Goal: Information Seeking & Learning: Understand process/instructions

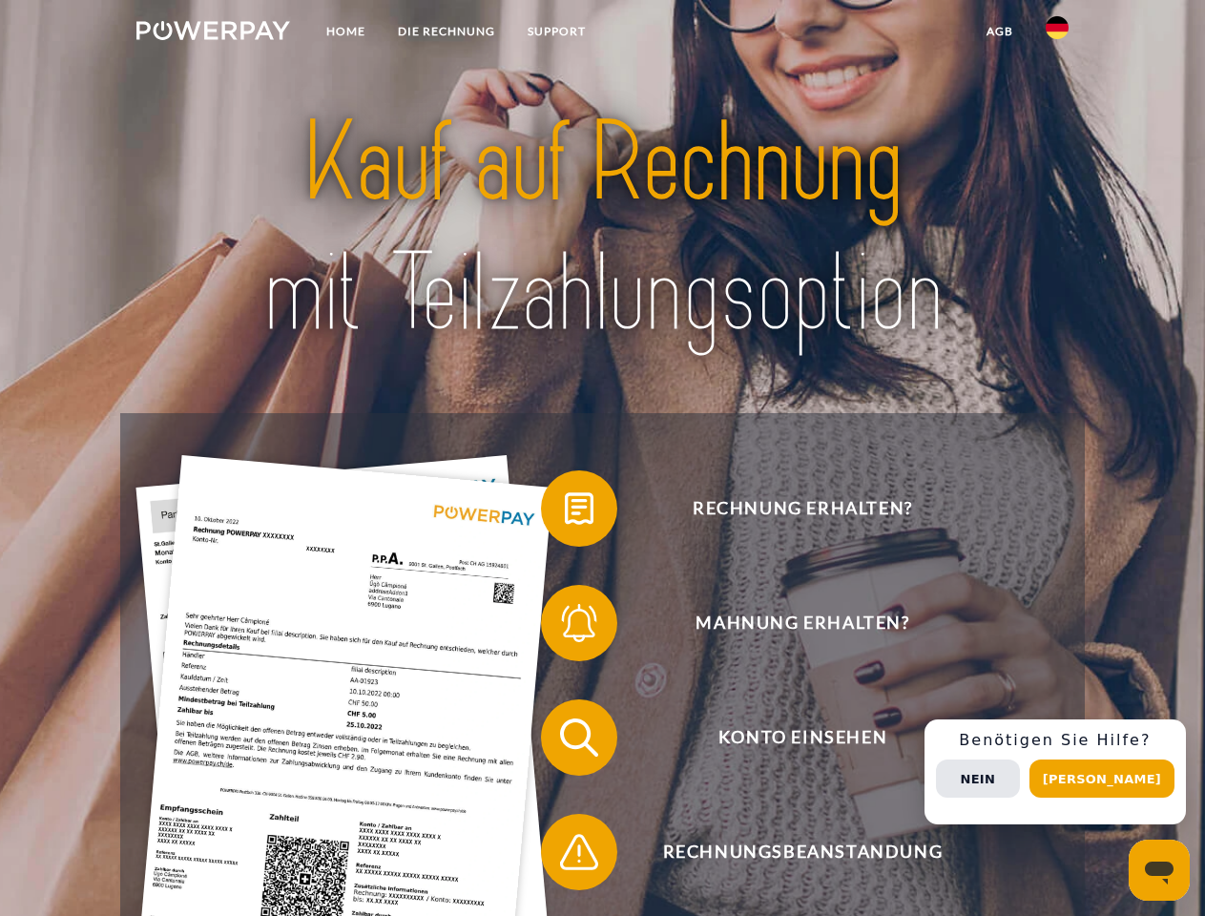
click at [213, 33] on img at bounding box center [213, 30] width 154 height 19
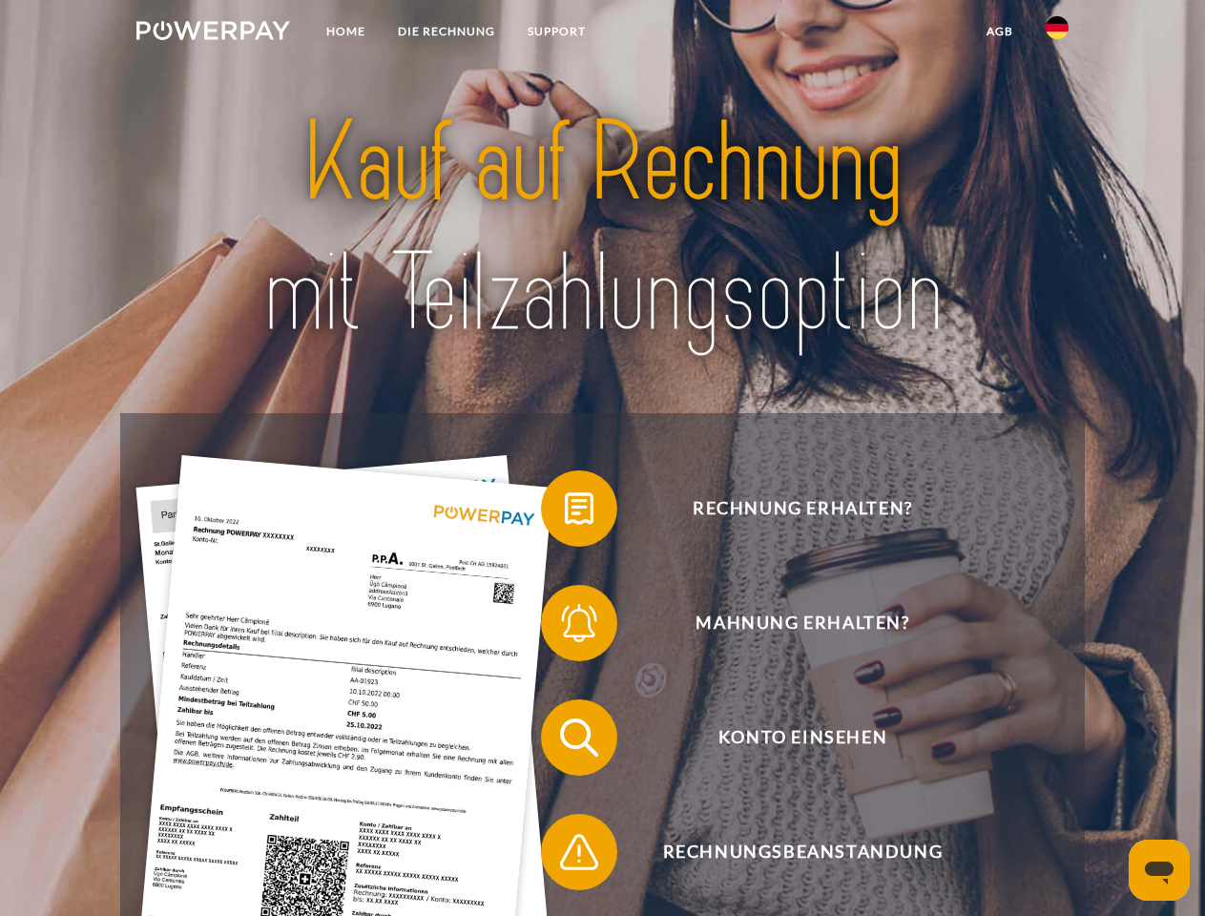
click at [1057, 33] on img at bounding box center [1057, 27] width 23 height 23
click at [999, 31] on link "agb" at bounding box center [1000, 31] width 59 height 34
click at [565, 512] on span at bounding box center [550, 508] width 95 height 95
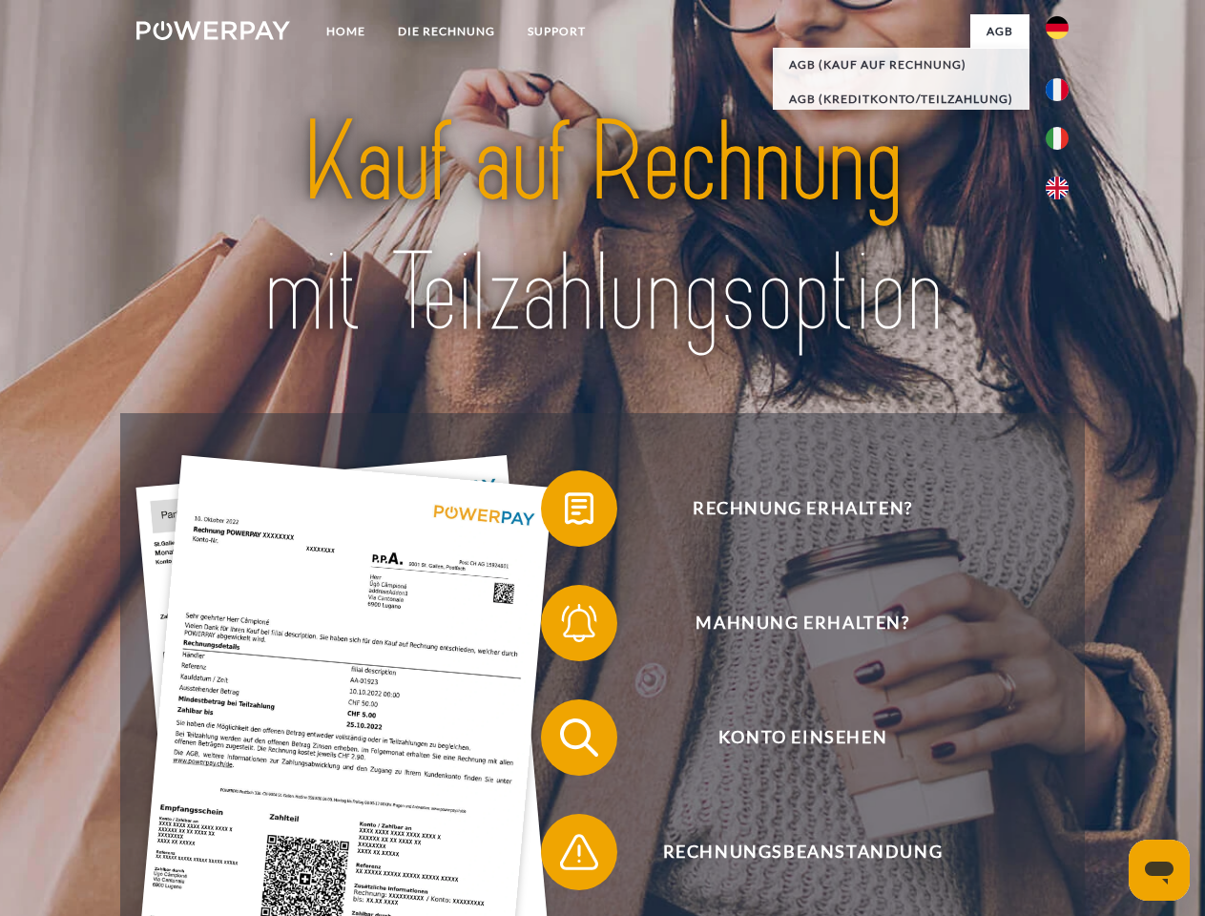
click at [565, 627] on span at bounding box center [550, 622] width 95 height 95
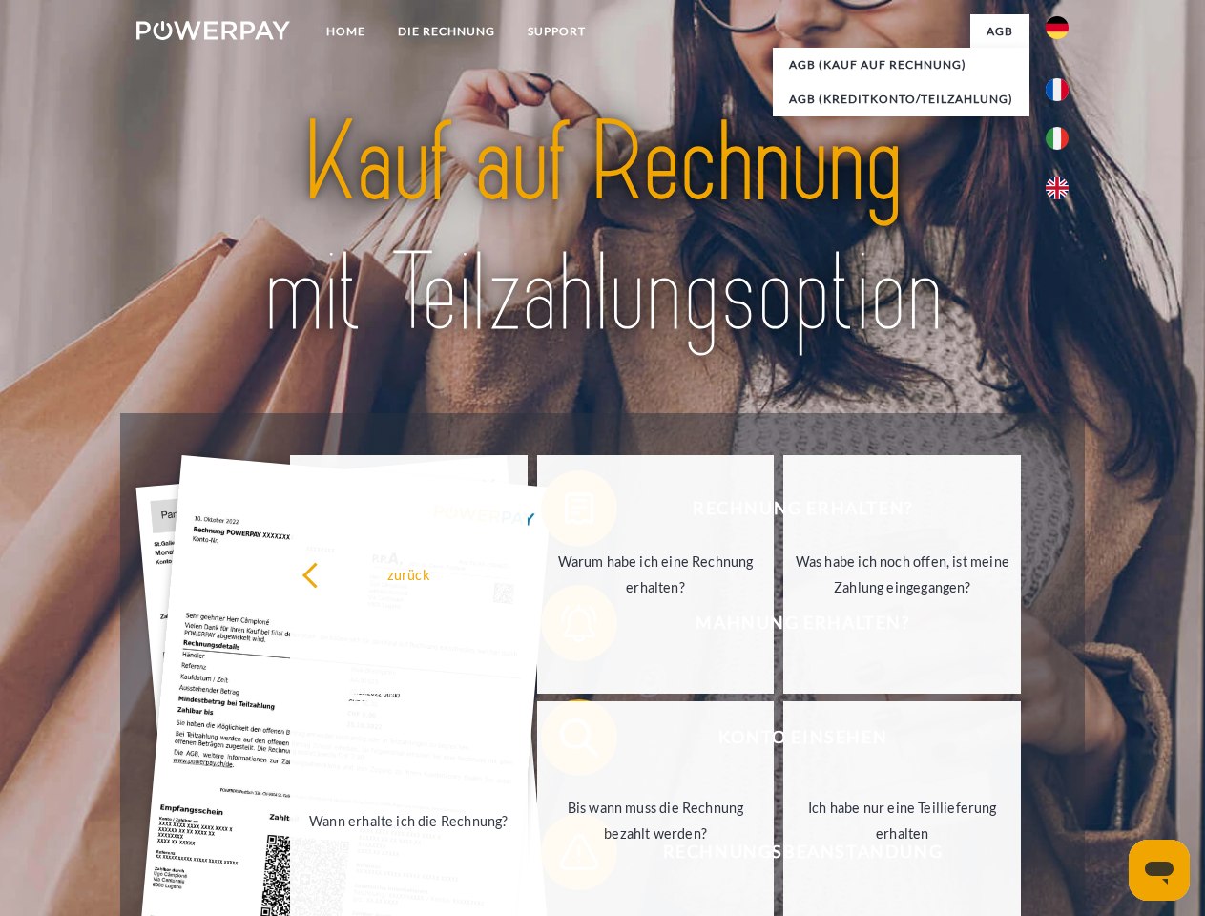
click at [565, 741] on link "Bis wann muss die Rechnung bezahlt werden?" at bounding box center [656, 820] width 238 height 239
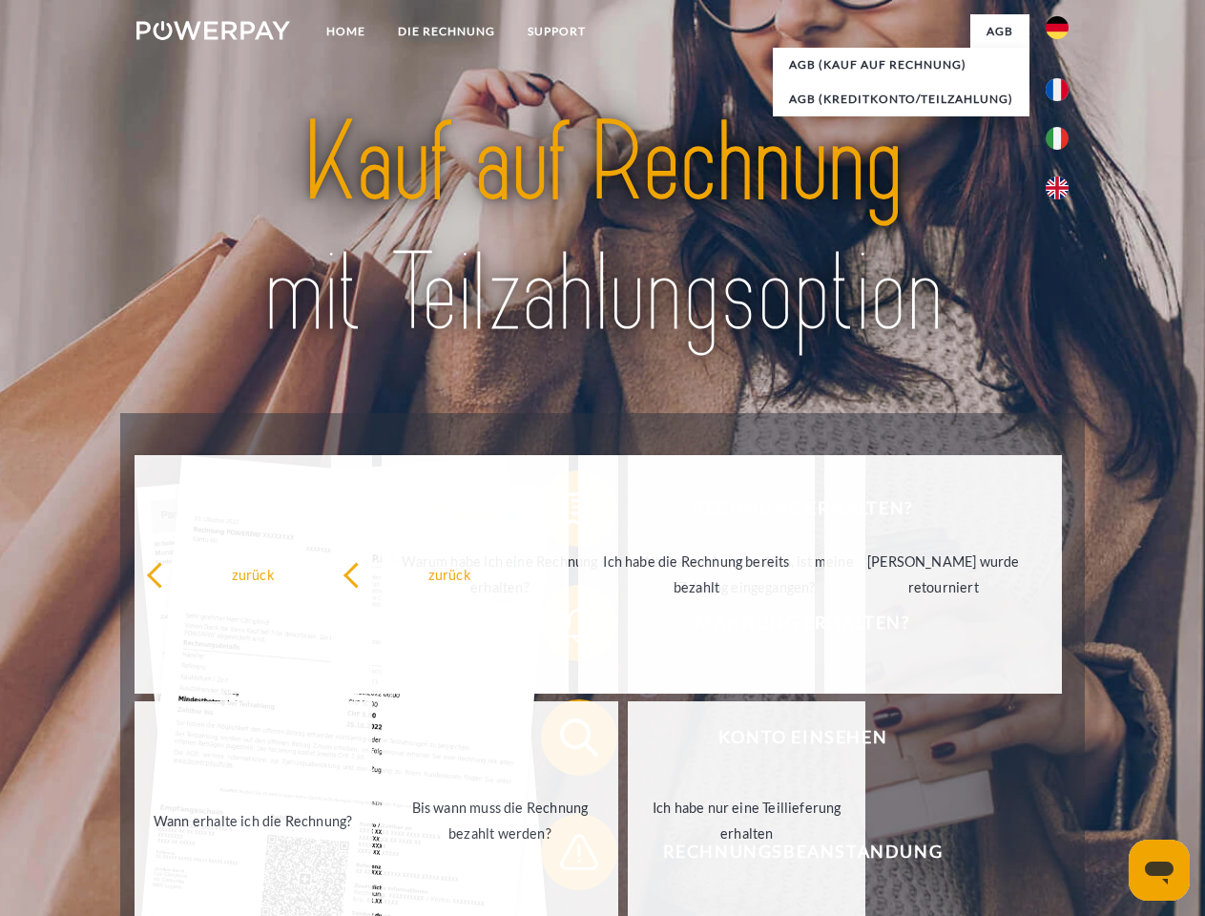
click at [565, 856] on span at bounding box center [550, 851] width 95 height 95
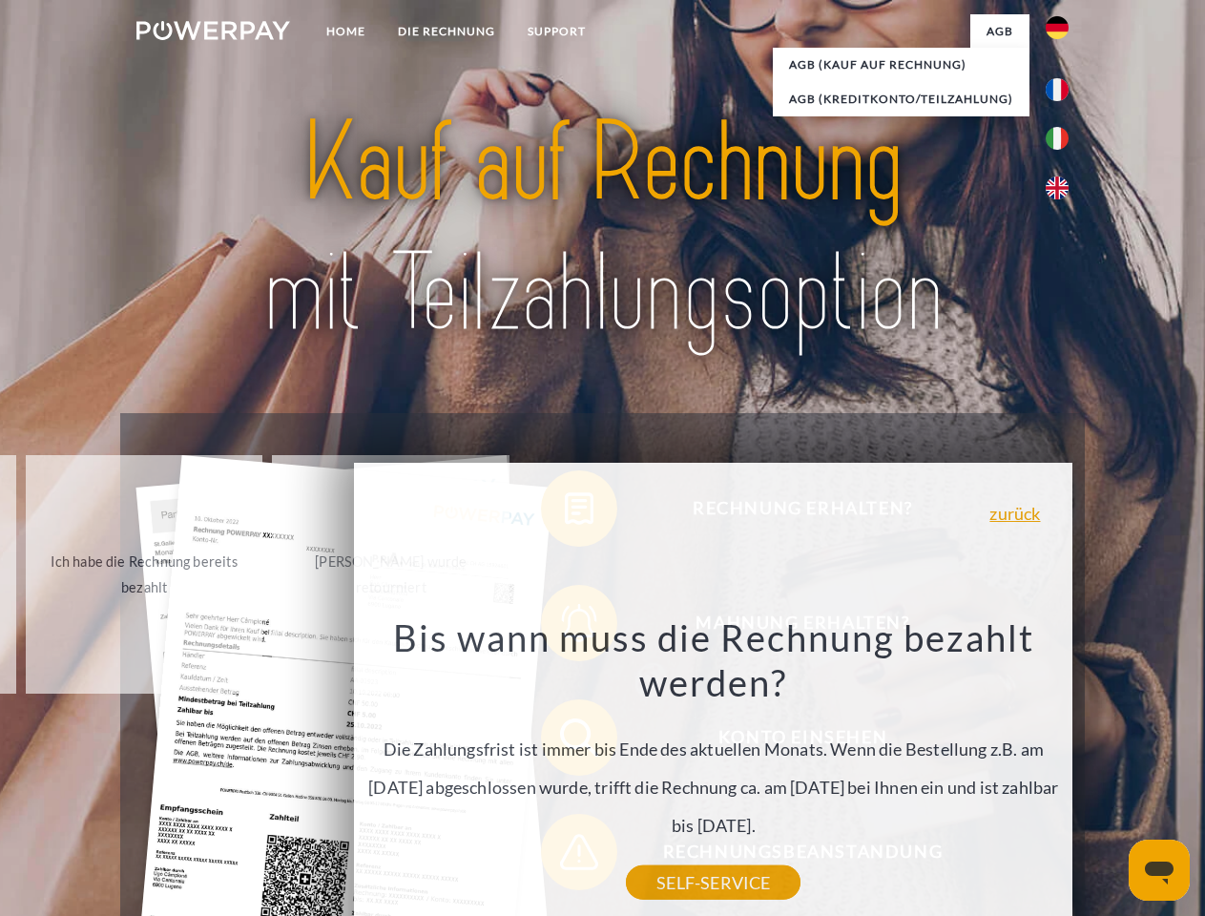
click at [1062, 772] on div "Rechnung erhalten? Mahnung erhalten? Konto einsehen" at bounding box center [602, 794] width 964 height 763
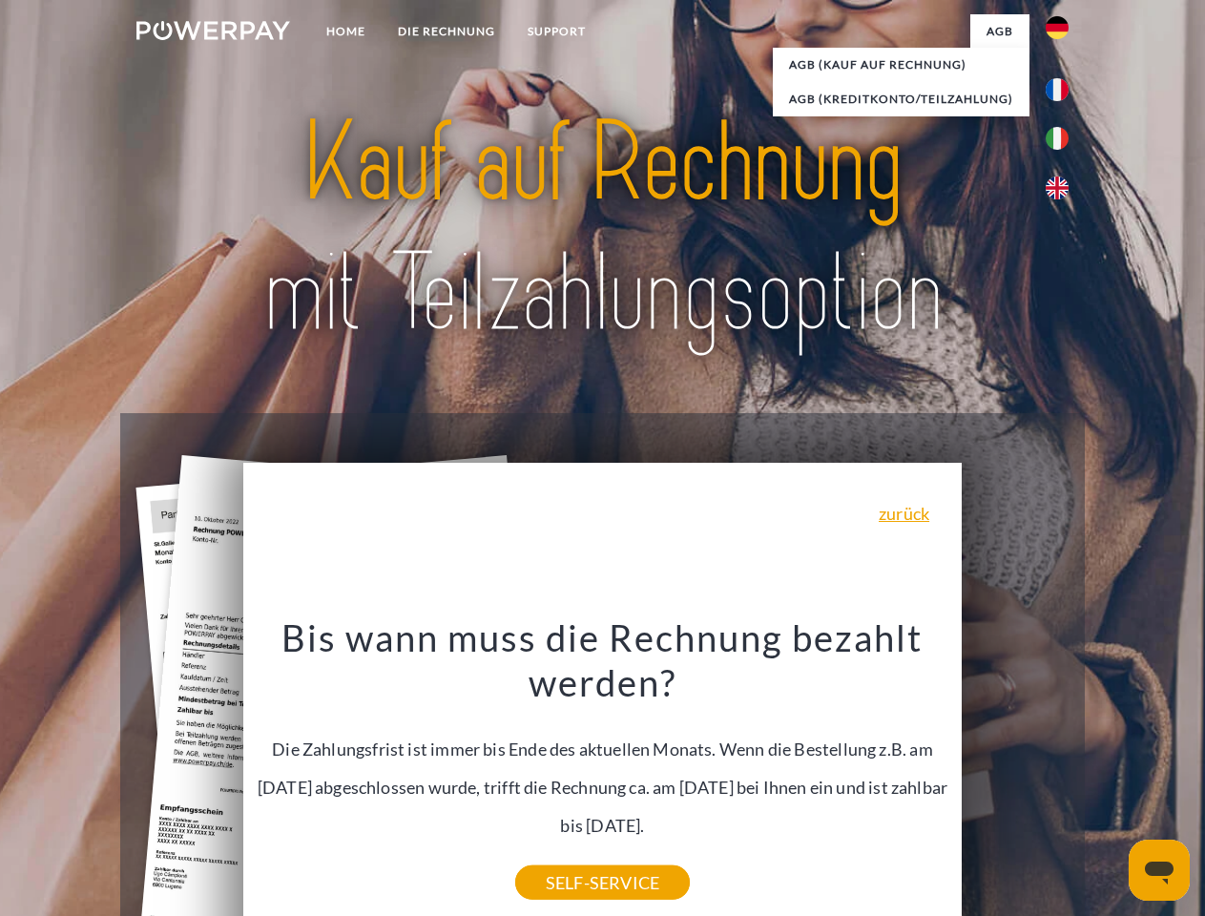
click at [1015, 776] on span "Konto einsehen" at bounding box center [803, 738] width 468 height 76
click at [1109, 779] on header "Home DIE RECHNUNG SUPPORT" at bounding box center [602, 659] width 1205 height 1318
